Goal: Information Seeking & Learning: Learn about a topic

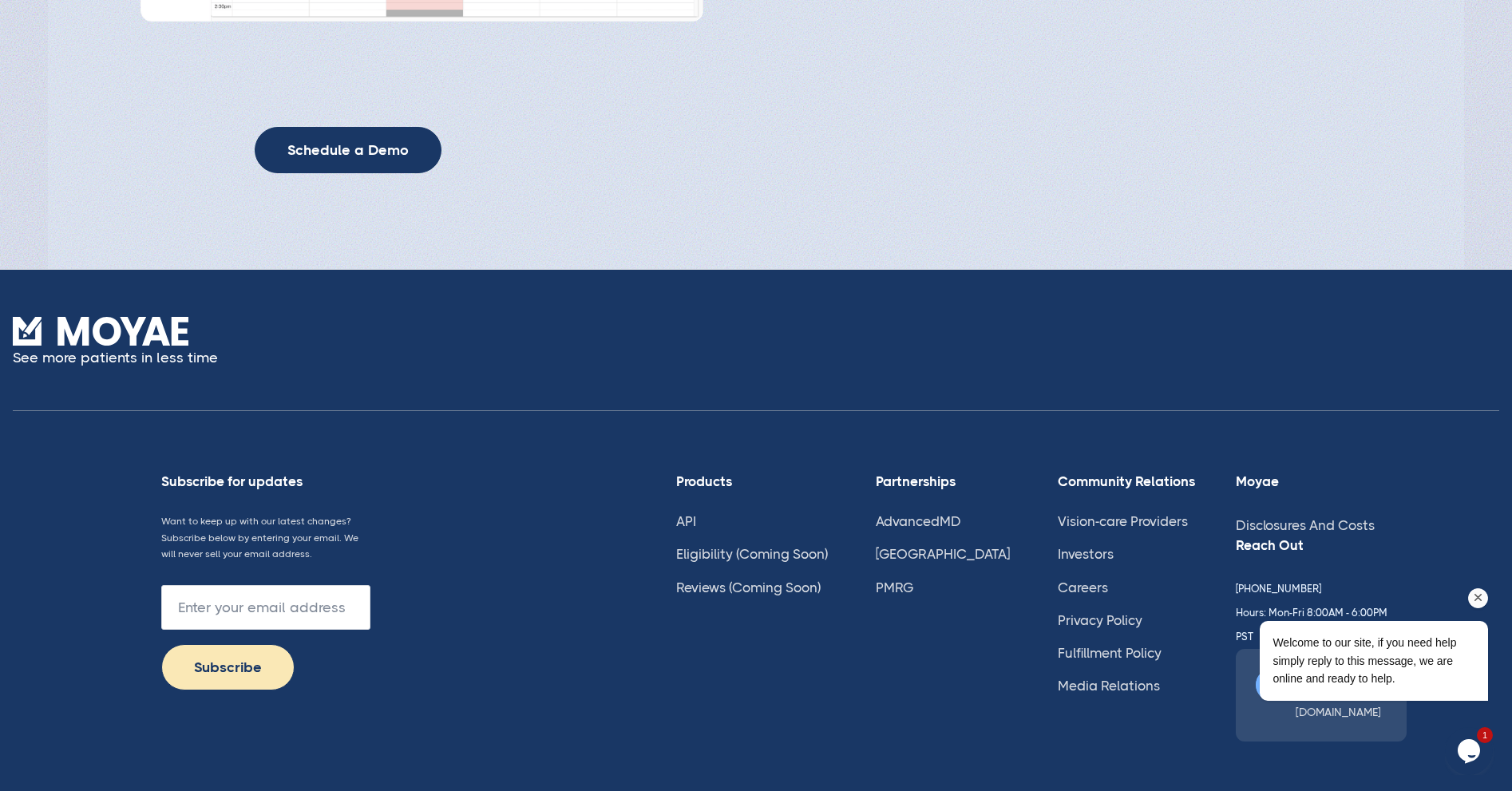
click at [1229, 543] on div "Welcome to our site, if you need help simply reply to this message, we are onli…" at bounding box center [1352, 595] width 288 height 243
click at [253, 608] on input "Footer Newsletter Form" at bounding box center [265, 608] width 209 height 45
type input "brad@novamindhealth.com"
drag, startPoint x: 248, startPoint y: 602, endPoint x: 537, endPoint y: 593, distance: 289.1
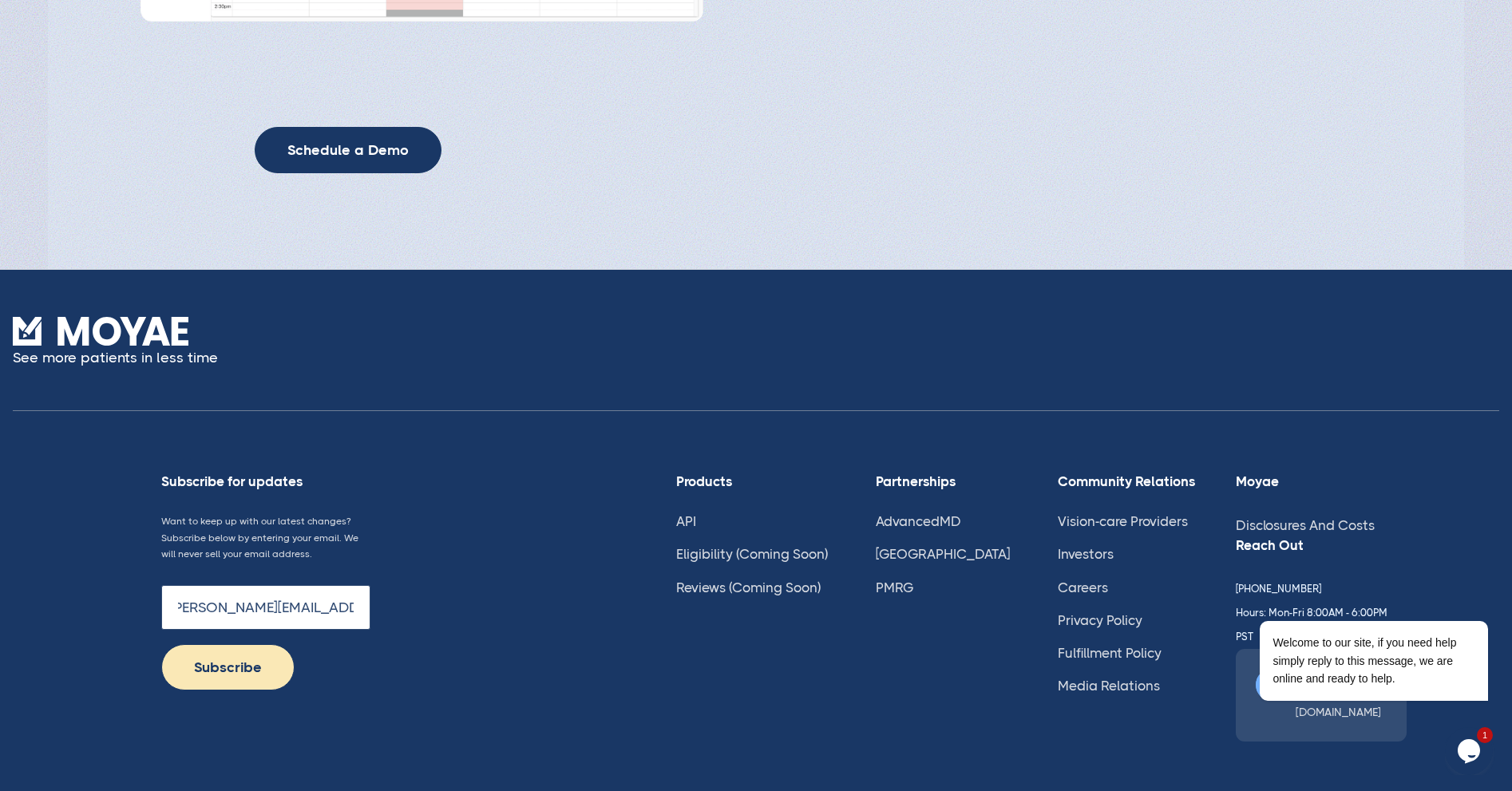
click at [537, 593] on div "Subscribe for updates Want to keep up with our latest changes? Subscribe below …" at bounding box center [719, 608] width 1412 height 394
click at [534, 593] on div "Subscribe for updates Want to keep up with our latest changes? Subscribe below …" at bounding box center [719, 608] width 1412 height 394
click at [258, 660] on input "Subscribe" at bounding box center [227, 670] width 133 height 47
type input "Please wait..."
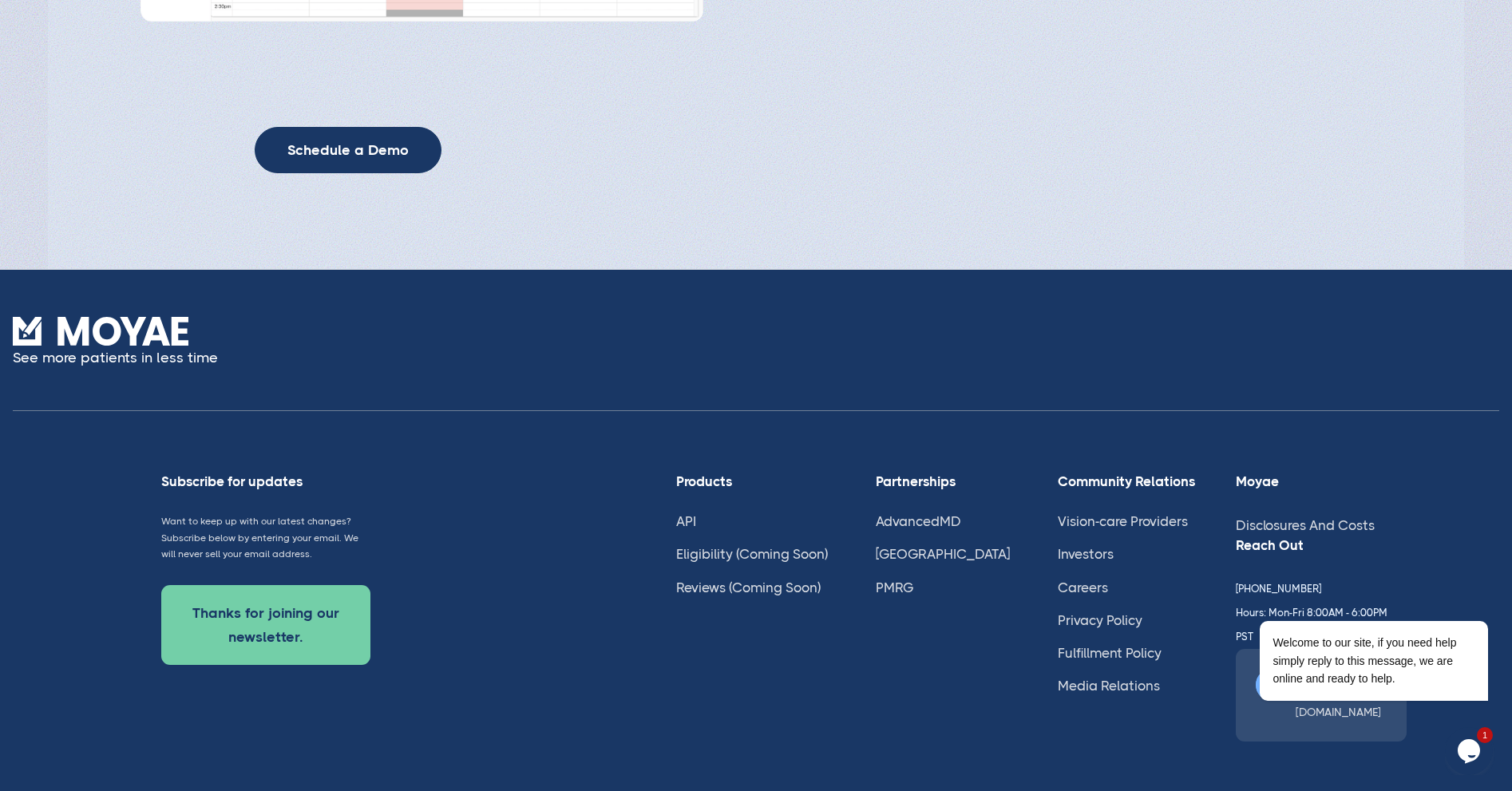
scroll to position [4093, 0]
click at [1481, 598] on icon "Chat attention grabber" at bounding box center [1478, 597] width 14 height 14
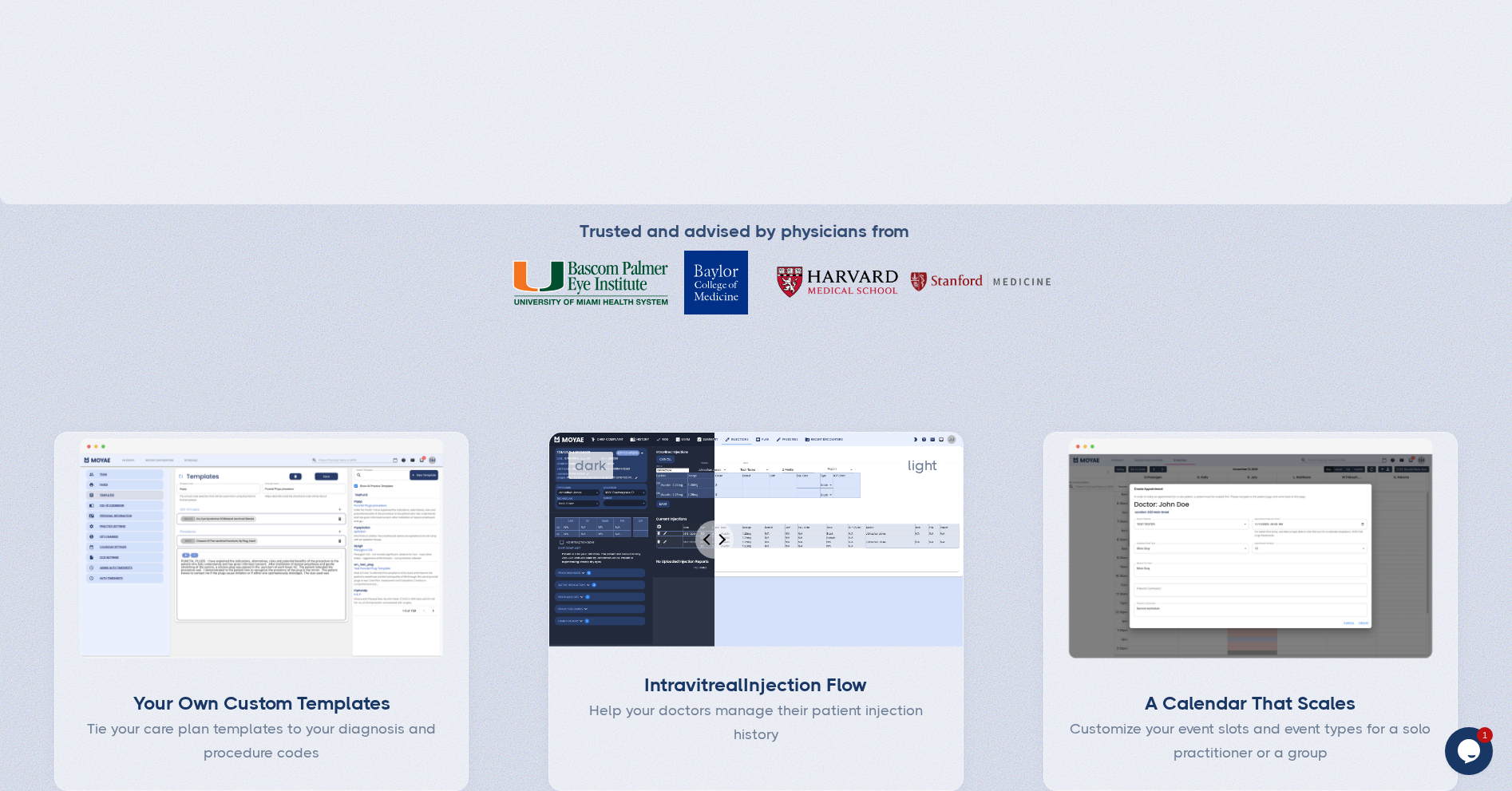
scroll to position [0, 0]
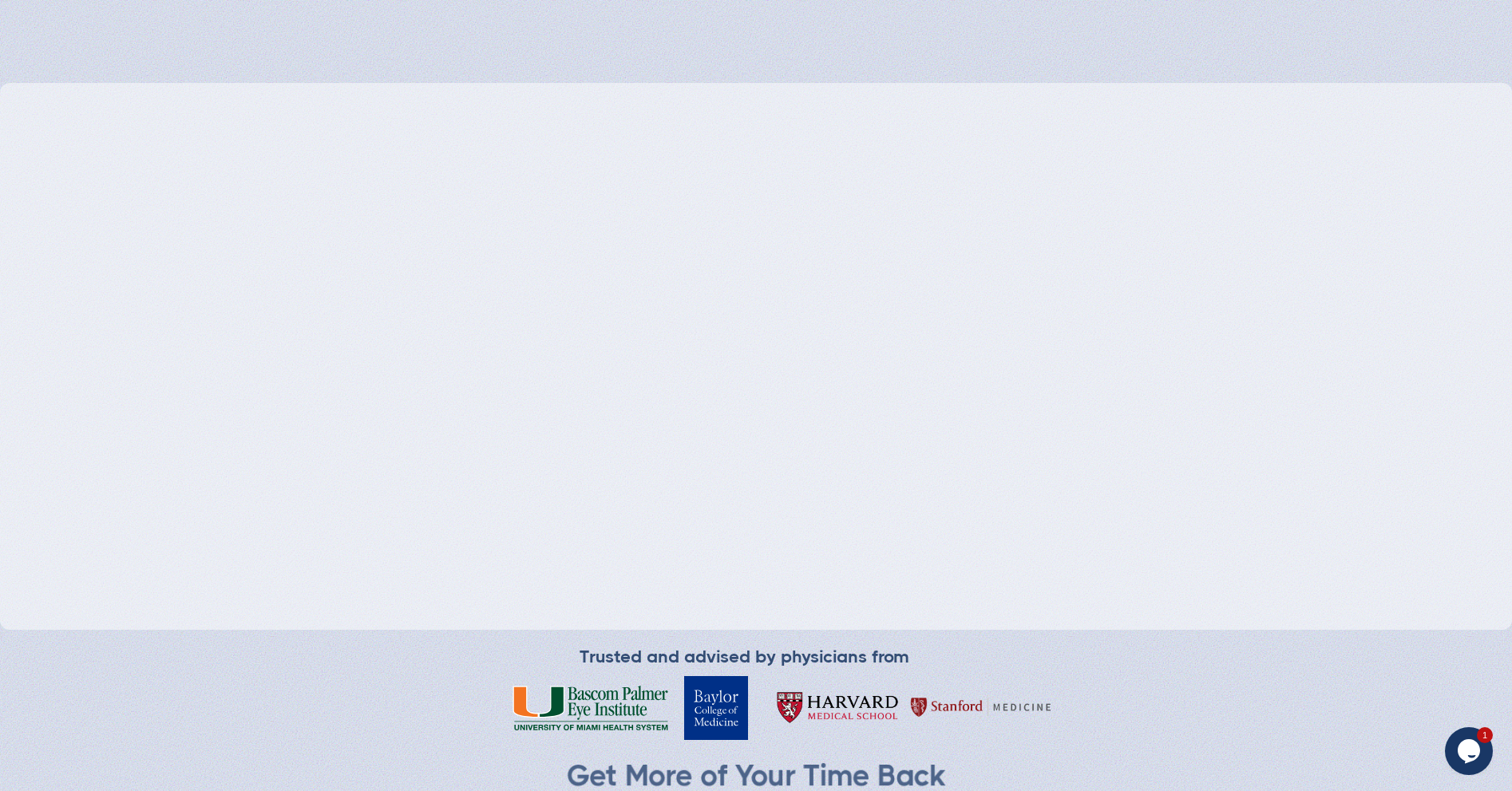
drag, startPoint x: 1128, startPoint y: 294, endPoint x: 1157, endPoint y: 35, distance: 260.6
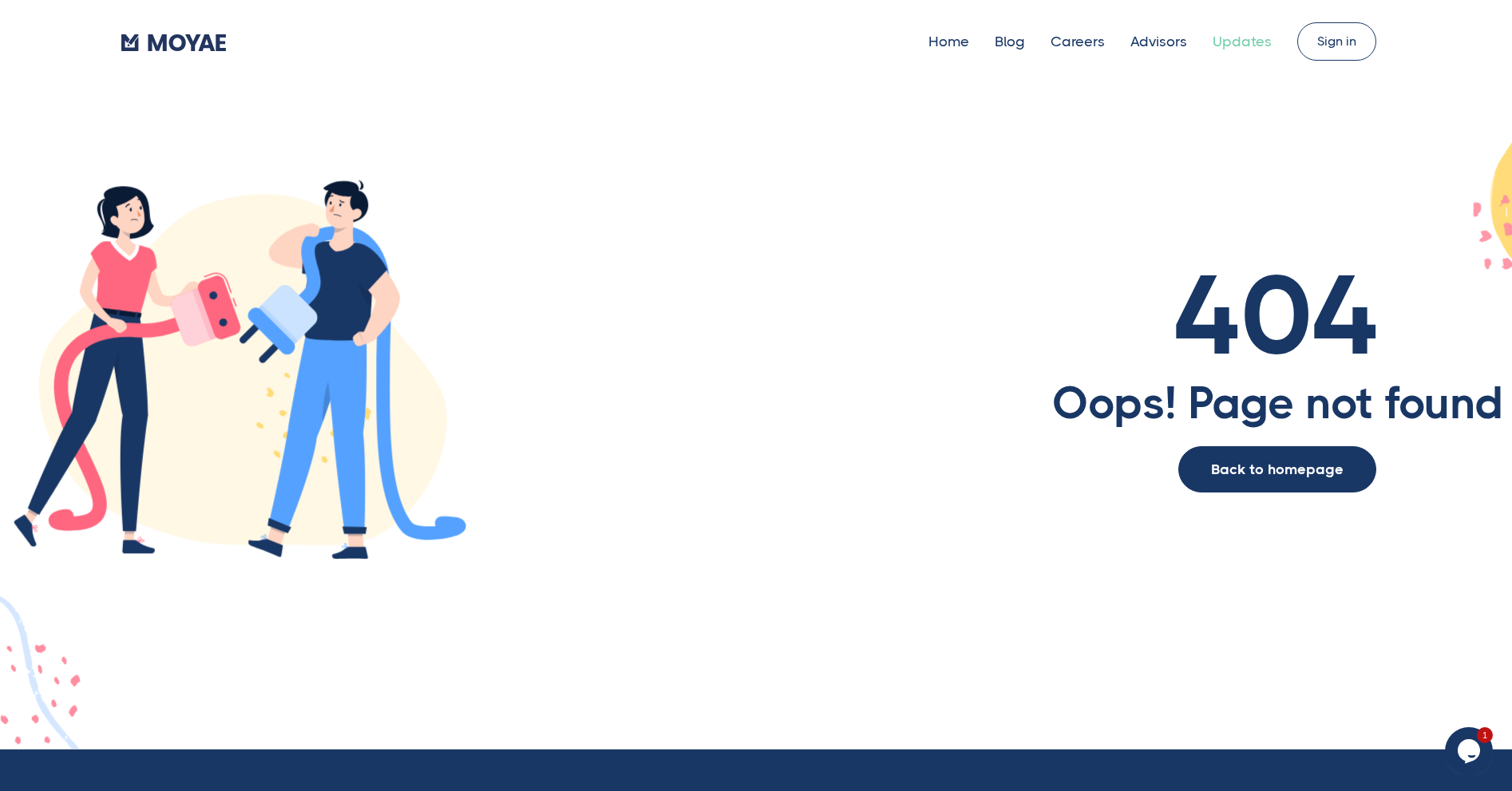
click at [1234, 38] on link "Updates" at bounding box center [1241, 41] width 59 height 16
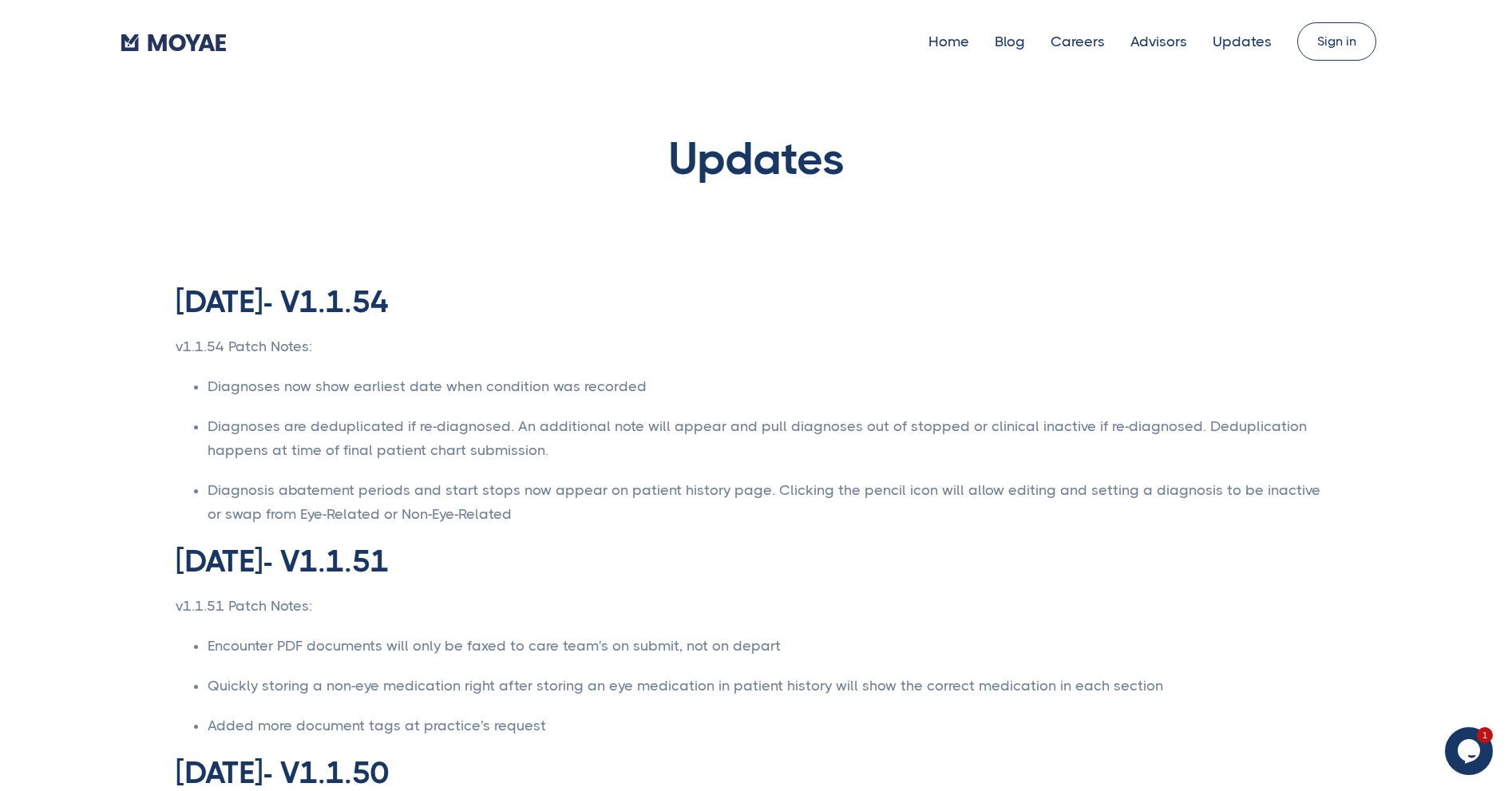
type input "Subscribe"
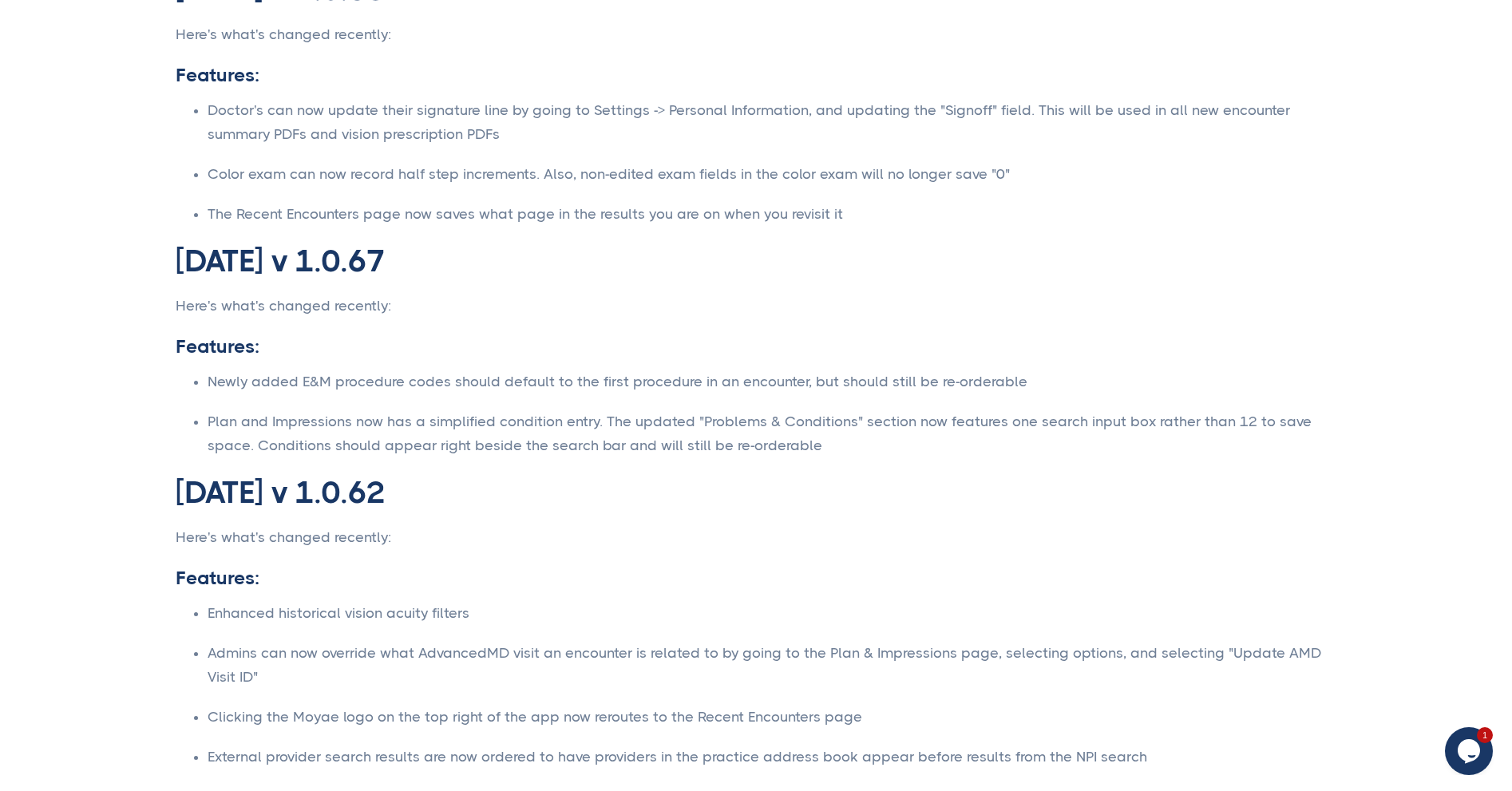
scroll to position [9576, 0]
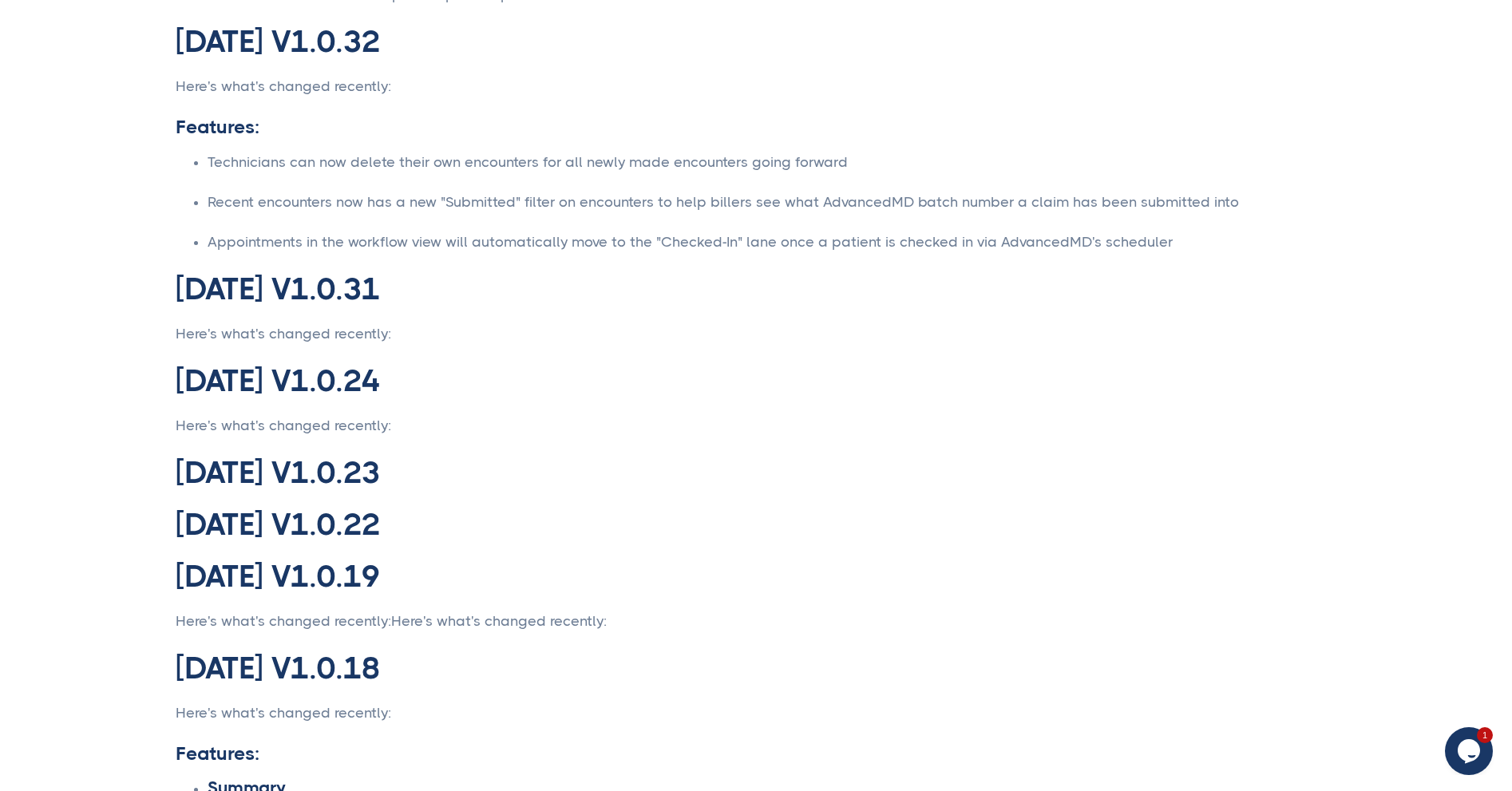
drag, startPoint x: 492, startPoint y: 404, endPoint x: 508, endPoint y: 616, distance: 212.6
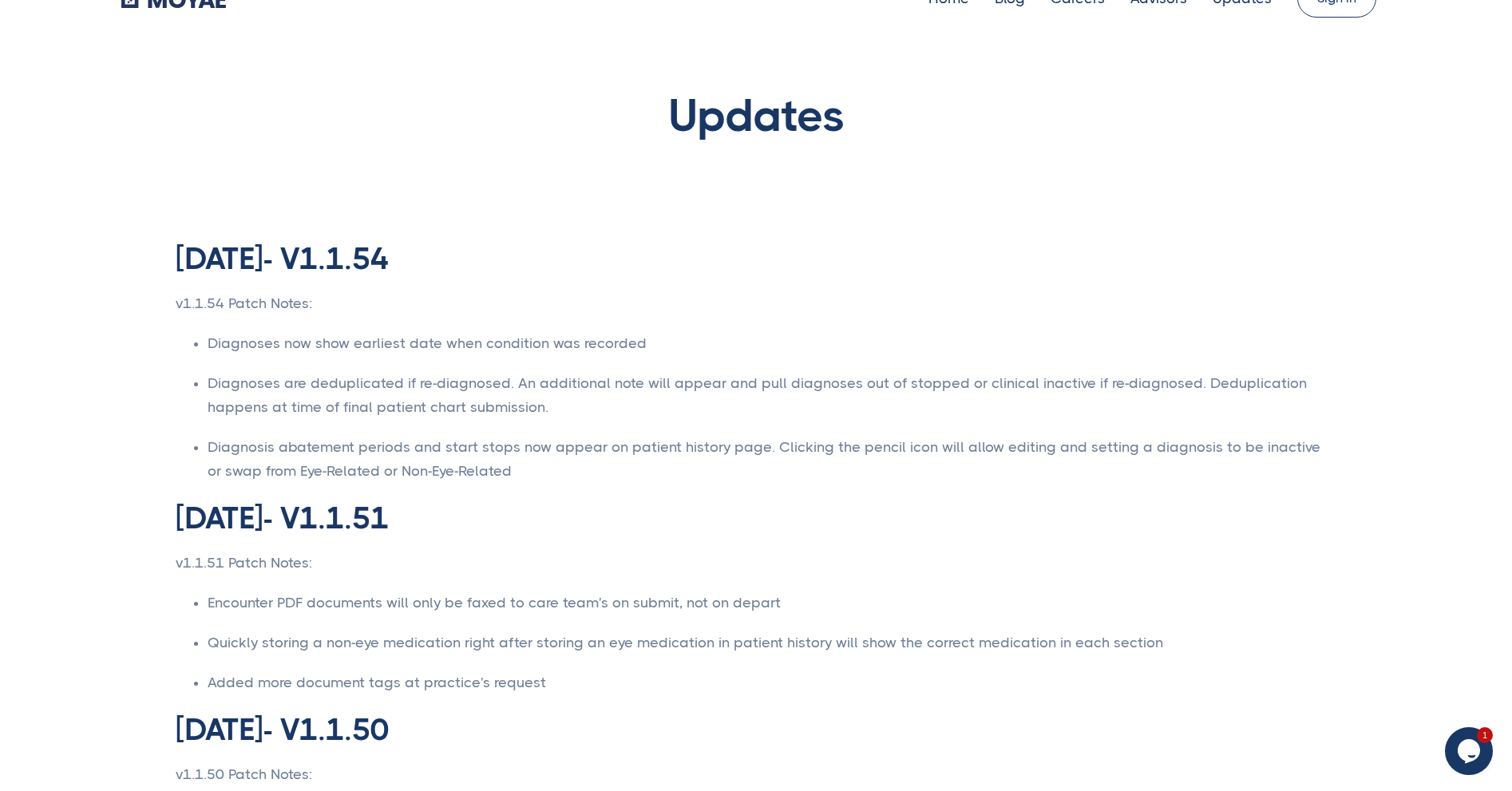
scroll to position [0, 0]
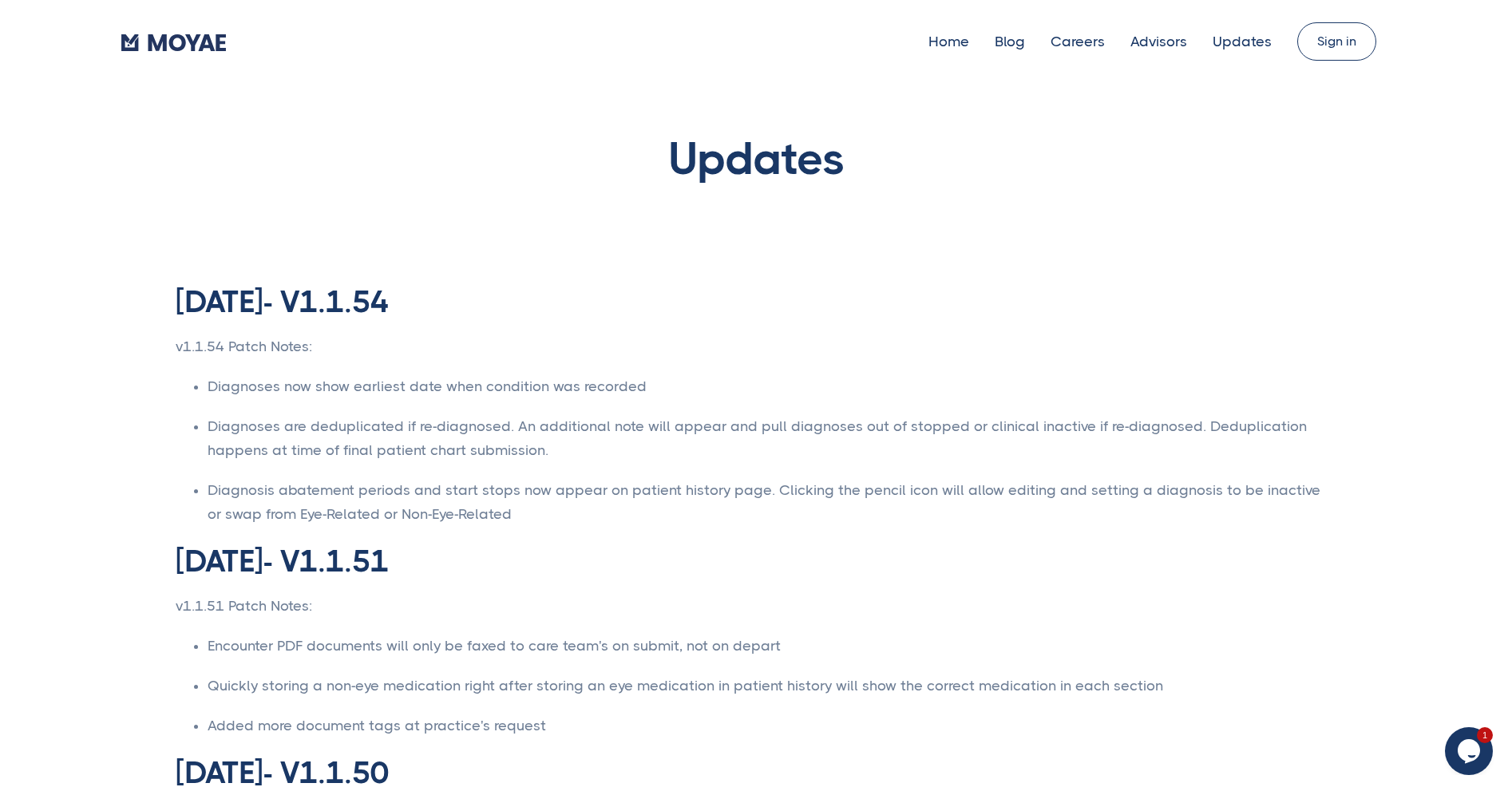
drag, startPoint x: 1225, startPoint y: 497, endPoint x: 1228, endPoint y: 263, distance: 234.0
click at [1025, 43] on link "Blog" at bounding box center [1010, 41] width 31 height 16
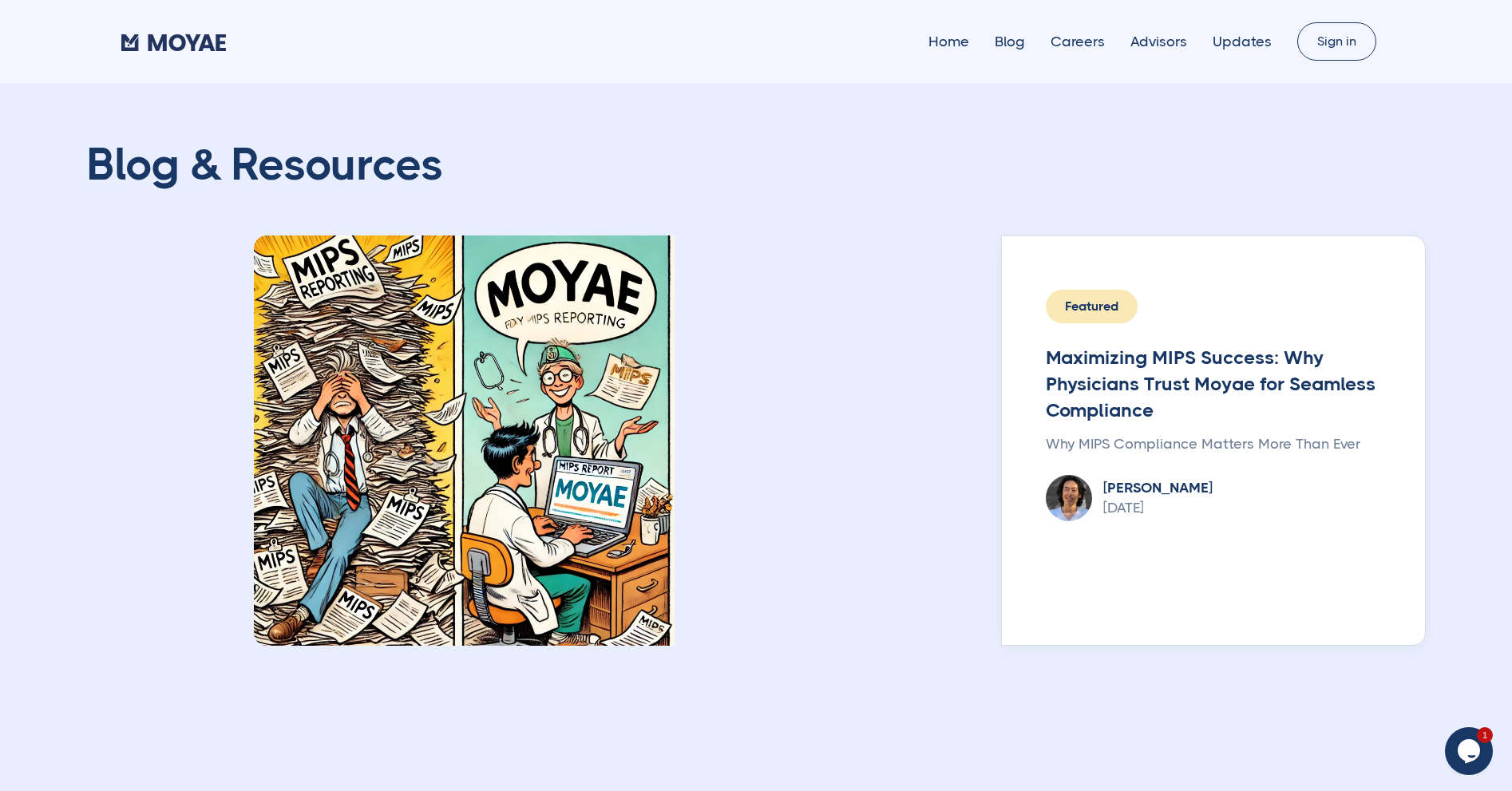
type input "Subscribe"
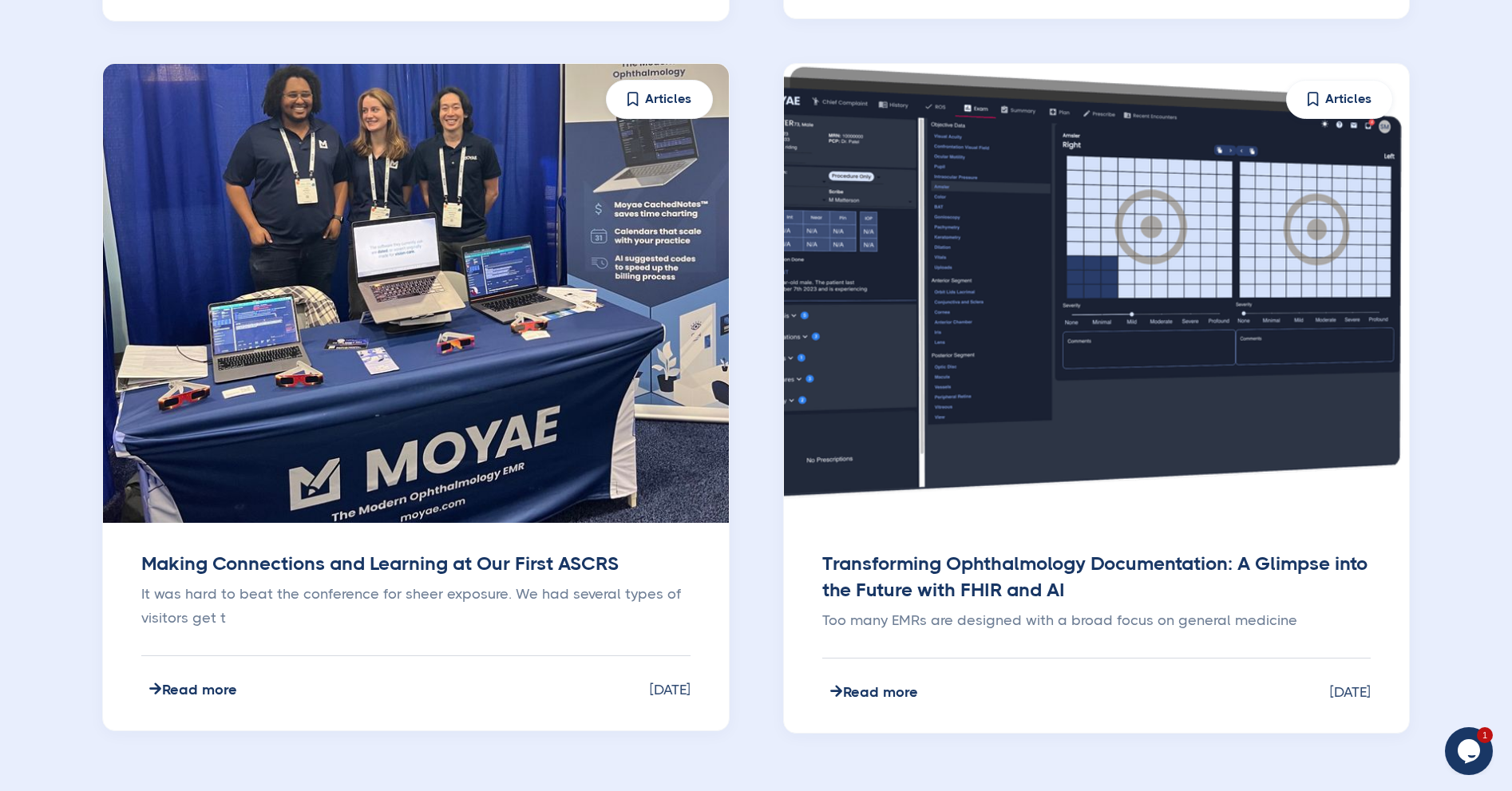
scroll to position [1528, 0]
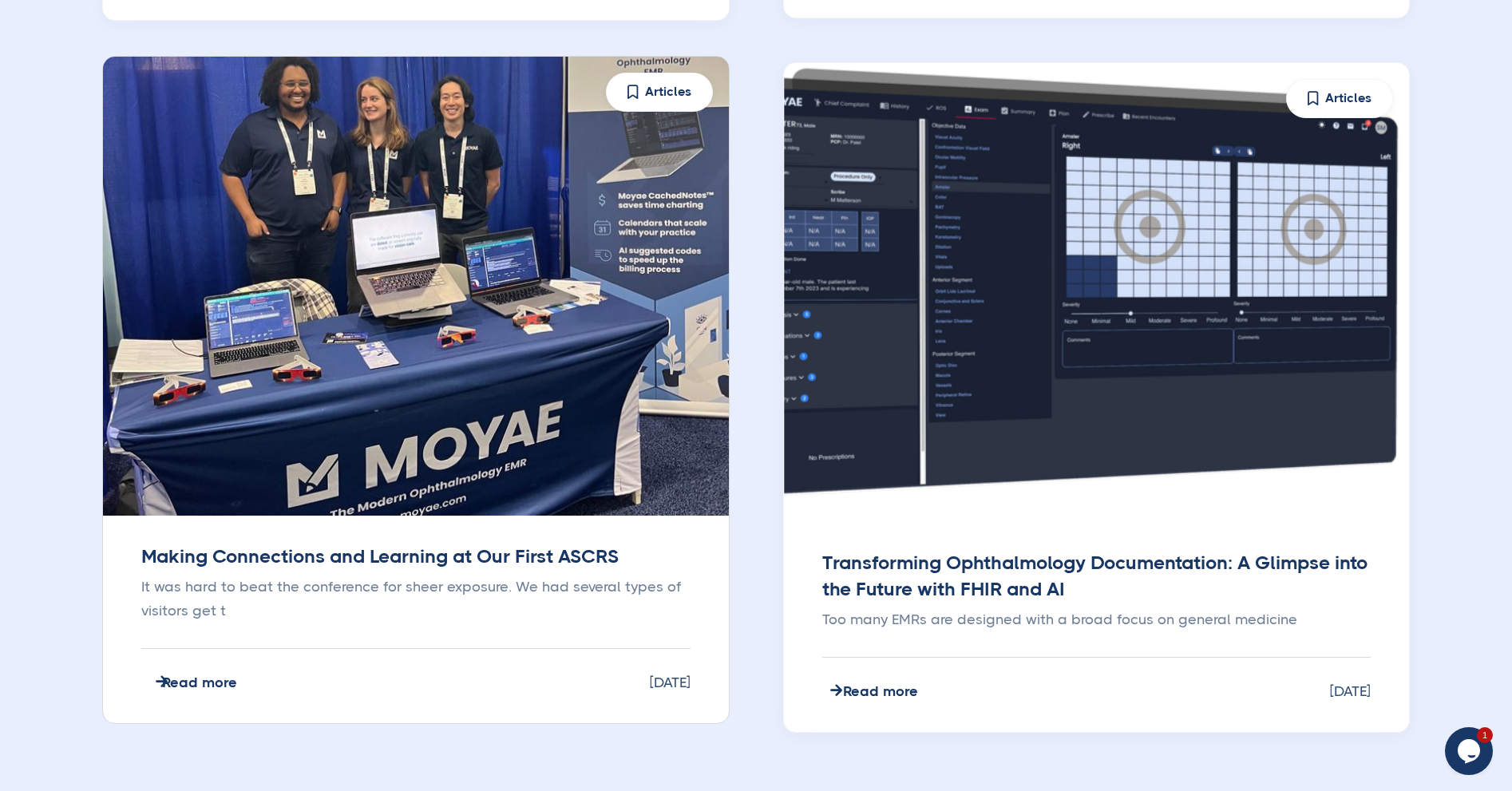
click at [467, 285] on img at bounding box center [415, 286] width 644 height 473
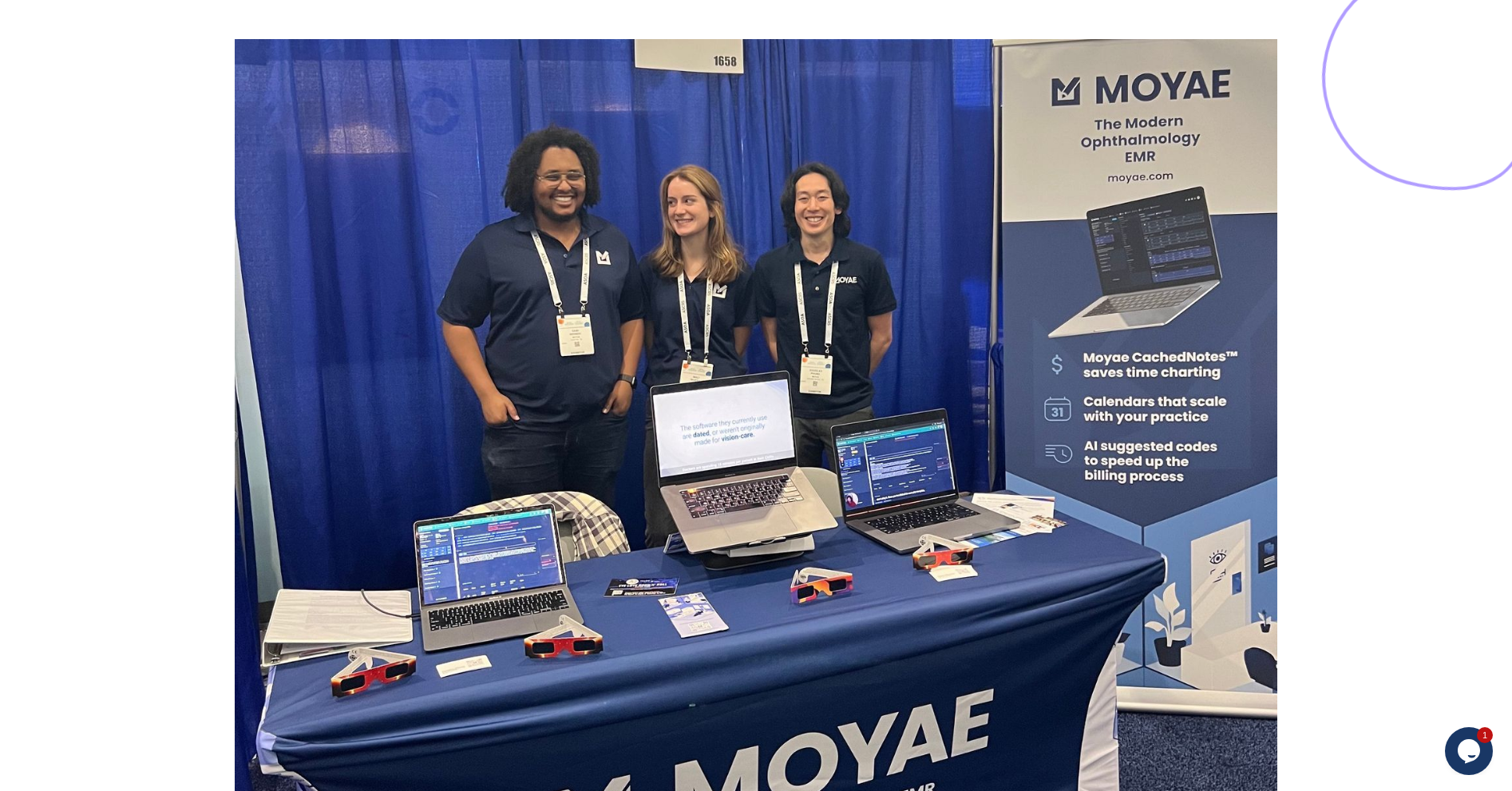
scroll to position [478, 0]
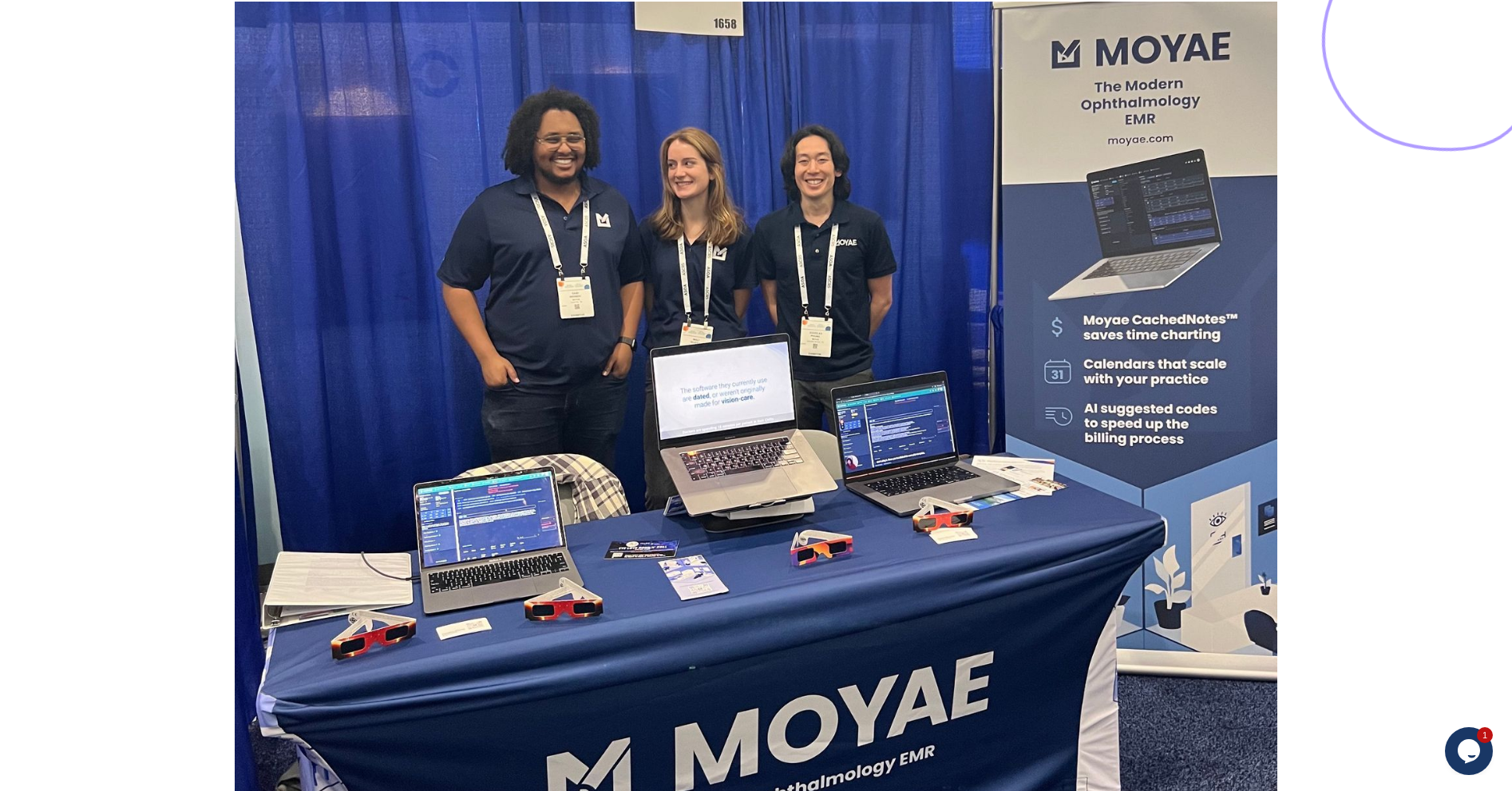
type input "Subscribe"
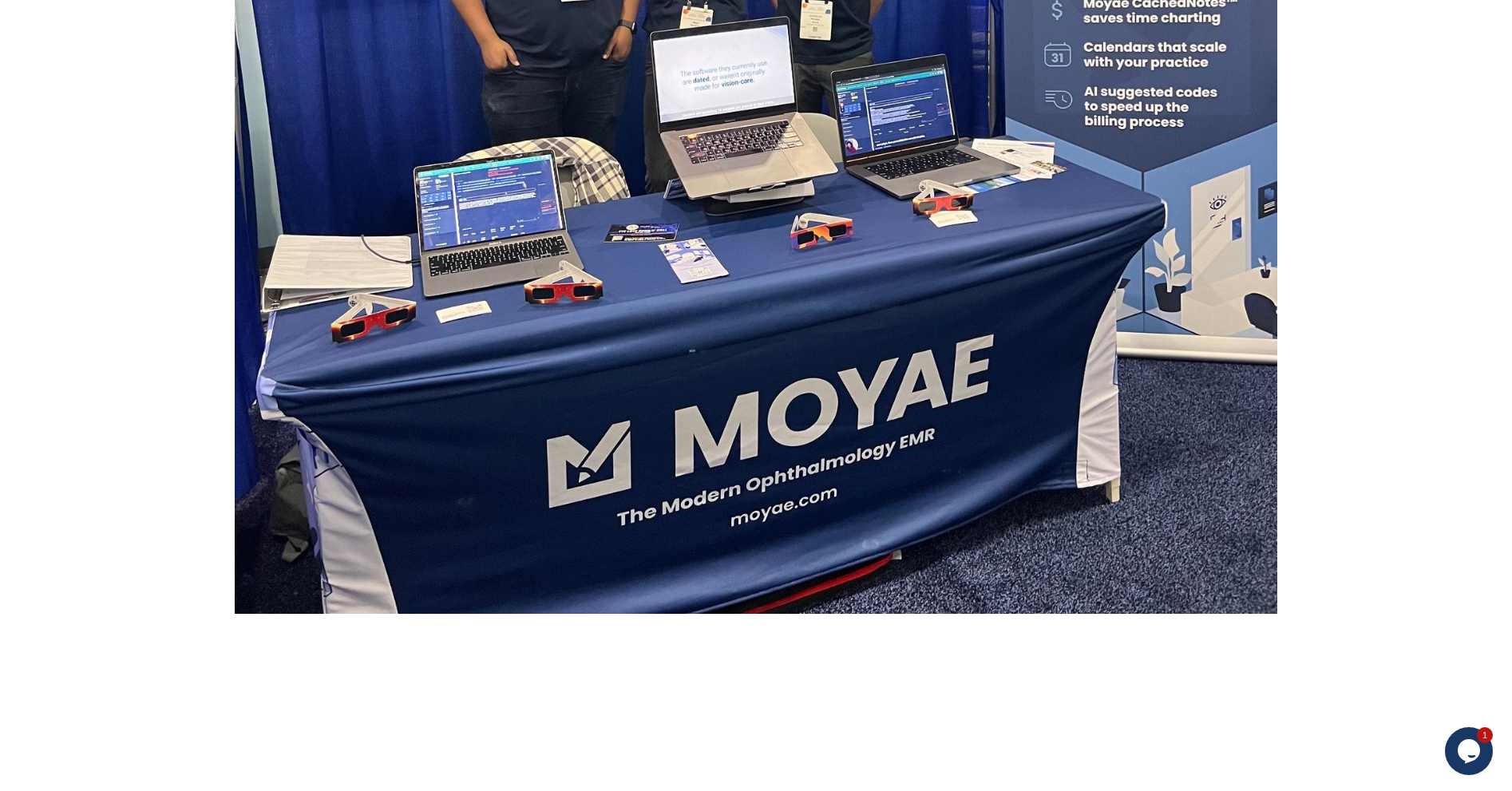
scroll to position [798, 0]
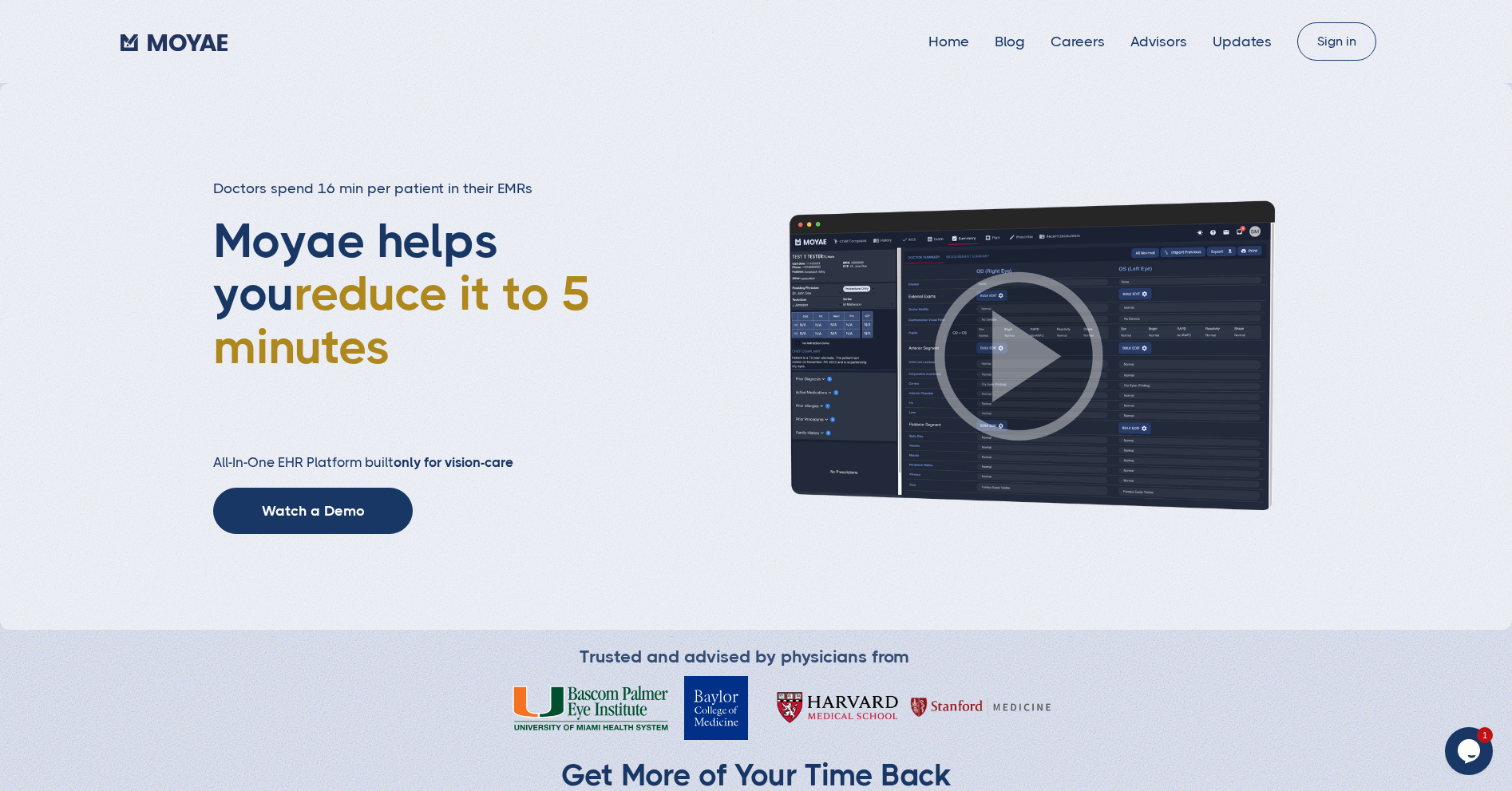
click at [193, 41] on img "home" at bounding box center [173, 43] width 107 height 18
